Goal: Information Seeking & Learning: Learn about a topic

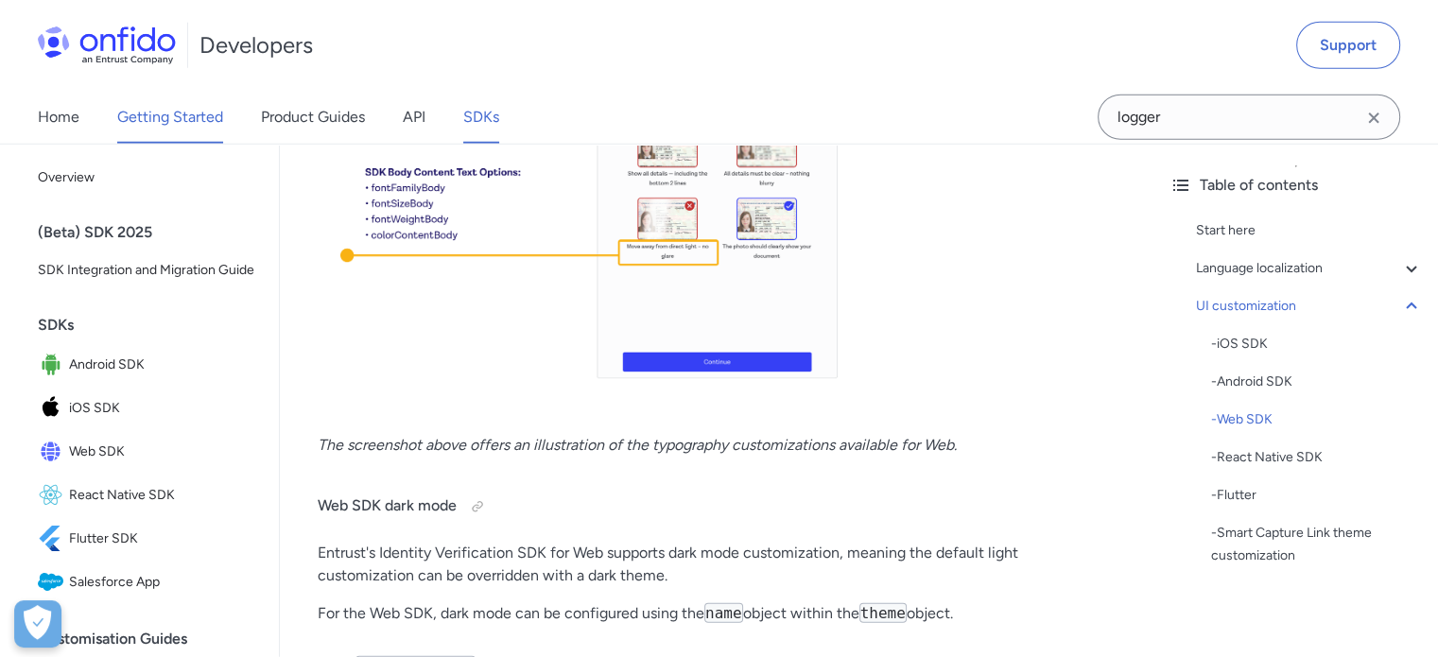
scroll to position [20041, 0]
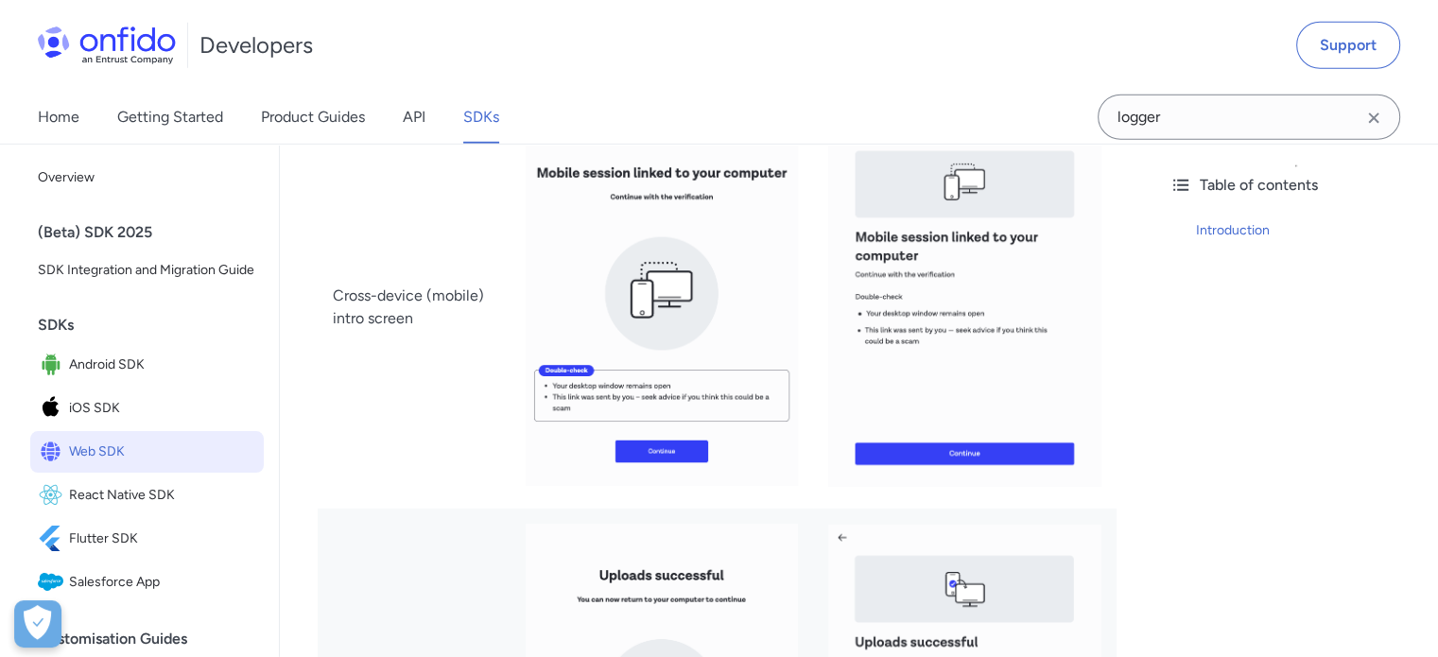
scroll to position [5589, 0]
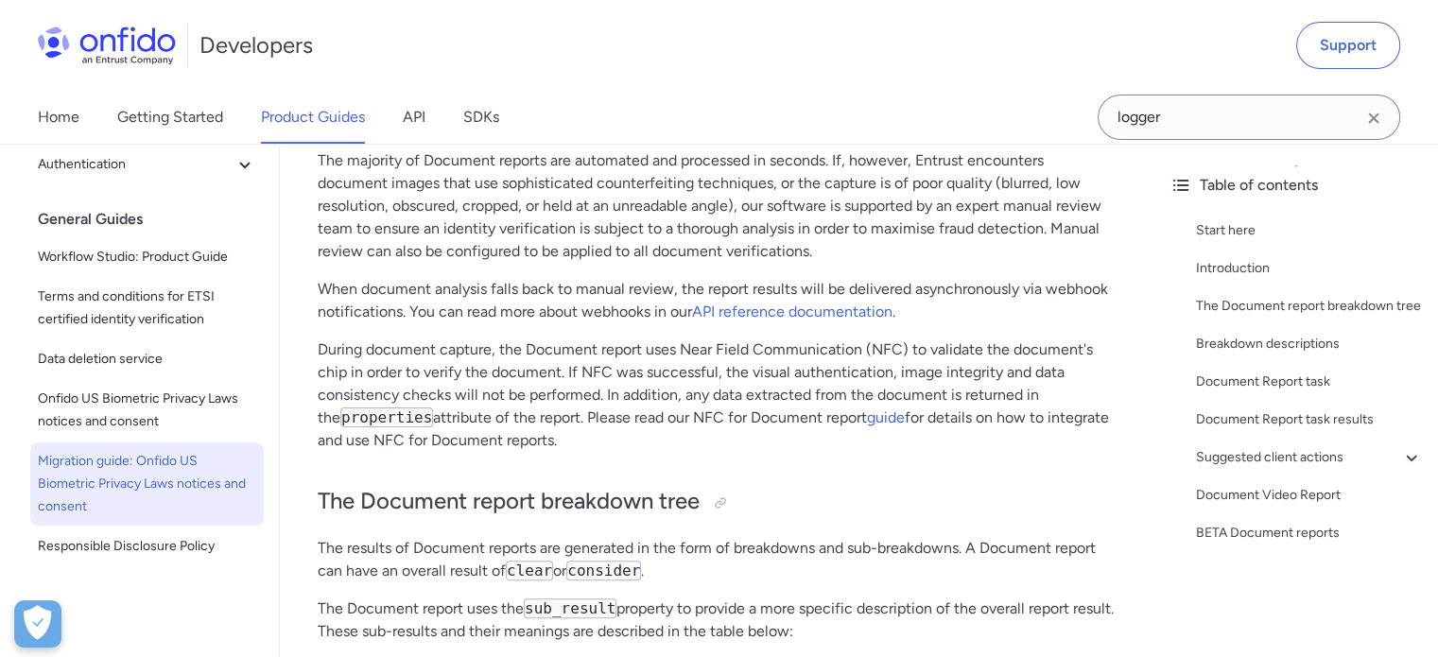
scroll to position [473, 0]
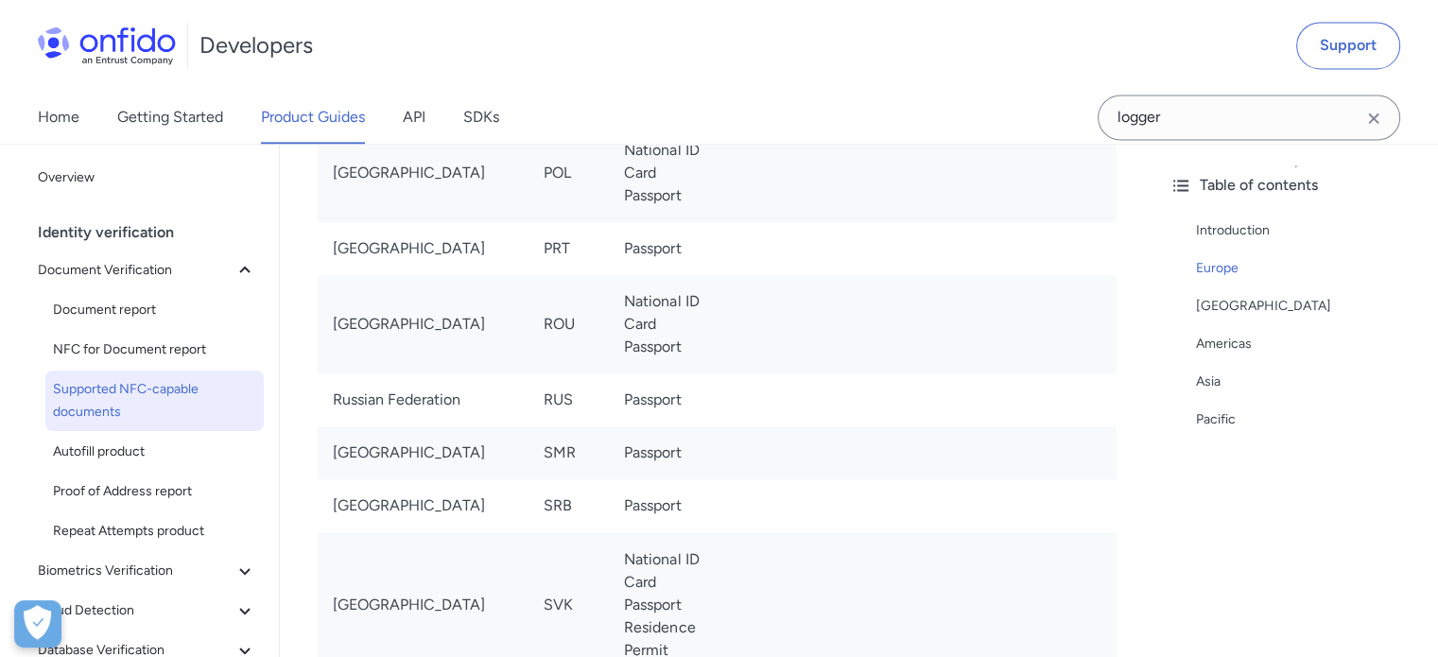
scroll to position [3025, 0]
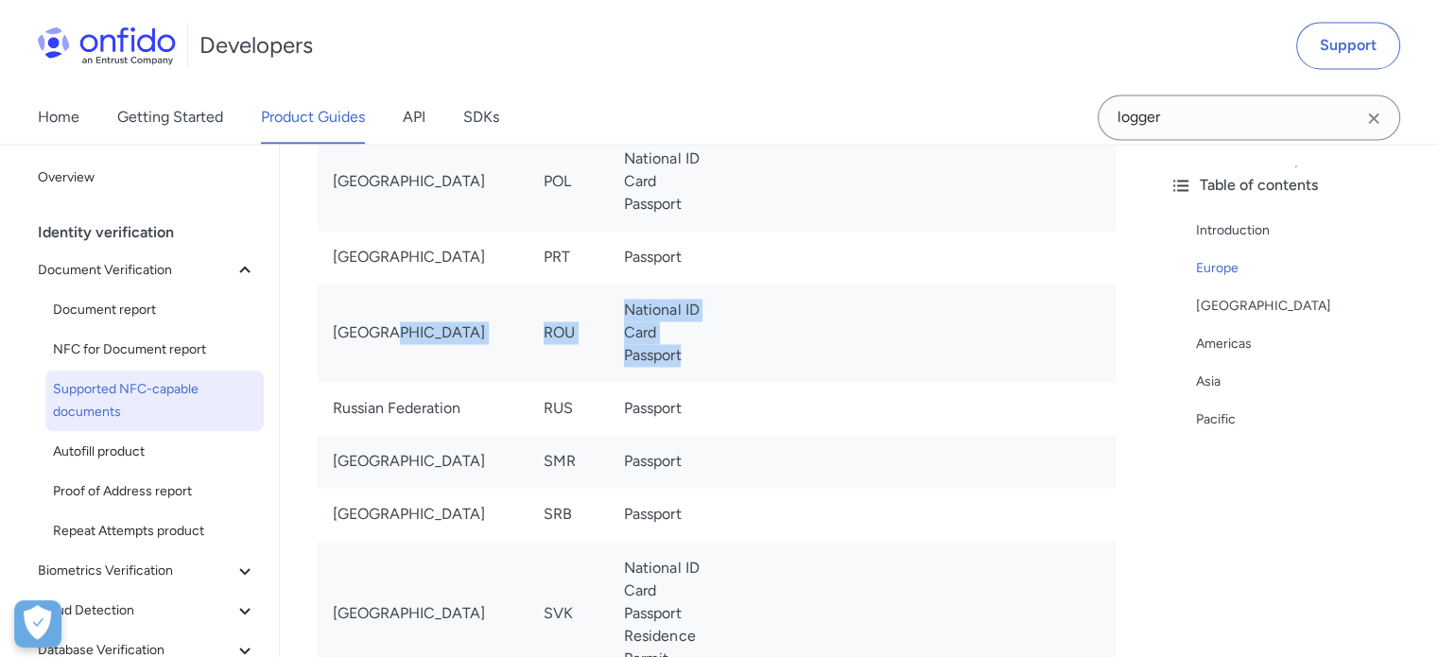
drag, startPoint x: 424, startPoint y: 338, endPoint x: 767, endPoint y: 366, distance: 344.2
click at [767, 366] on tr "Romania ROU National ID Card Passport" at bounding box center [717, 333] width 799 height 98
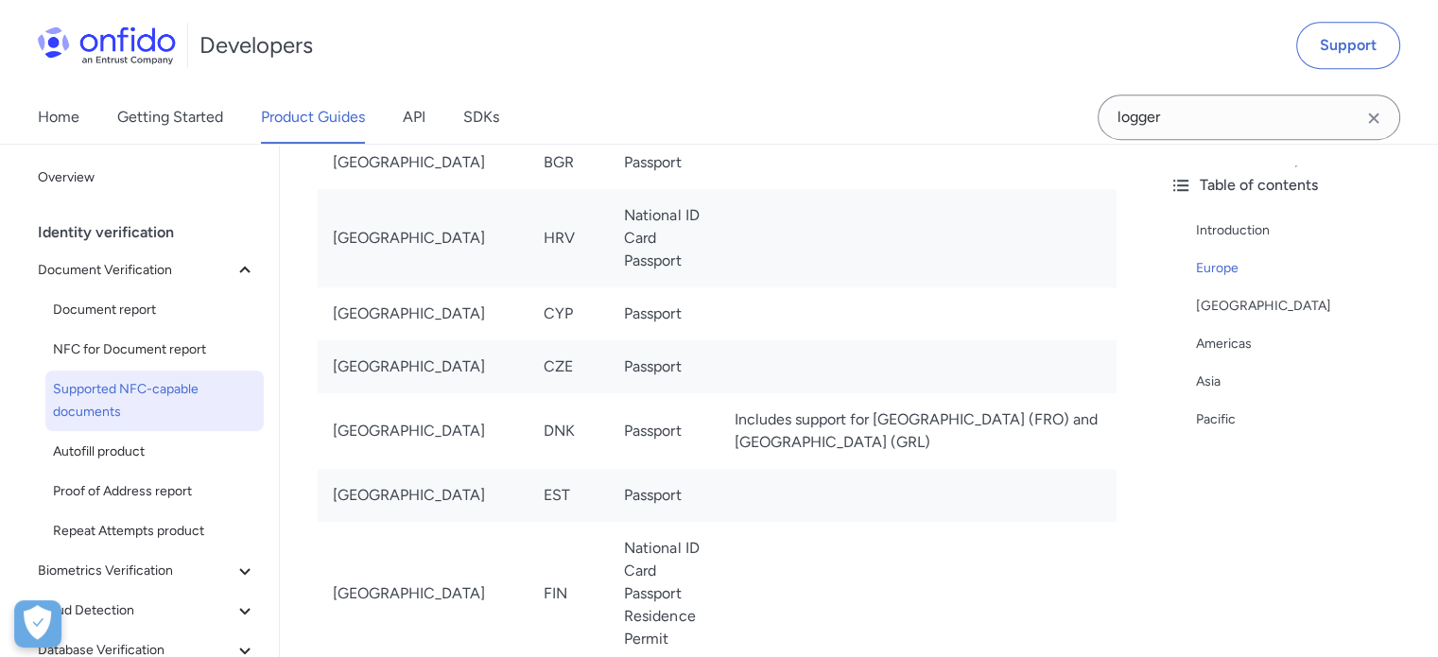
scroll to position [0, 0]
